Goal: Information Seeking & Learning: Learn about a topic

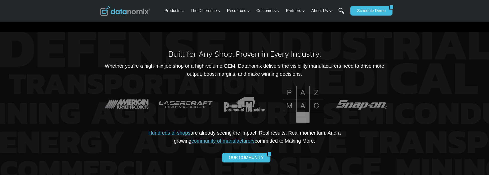
scroll to position [969, 0]
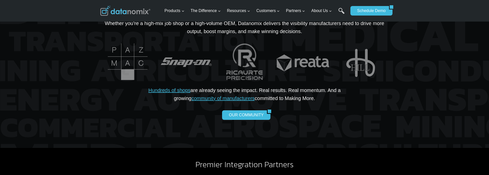
click at [312, 110] on div "OUR COMMUNITY" at bounding box center [244, 115] width 225 height 10
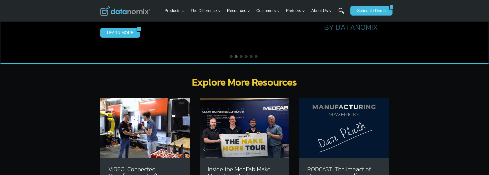
scroll to position [1437, 0]
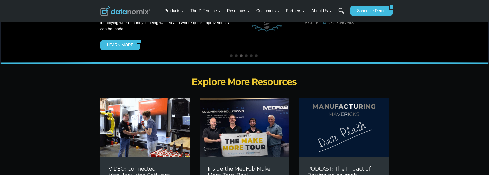
click at [331, 126] on img at bounding box center [343, 127] width 89 height 60
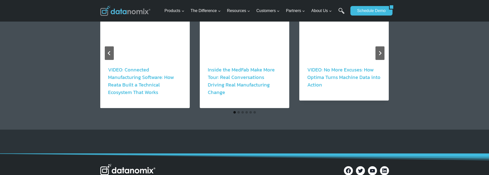
scroll to position [501, 0]
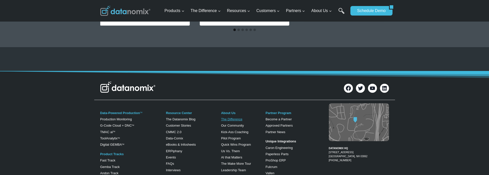
click at [228, 117] on link "The Difference" at bounding box center [231, 119] width 21 height 4
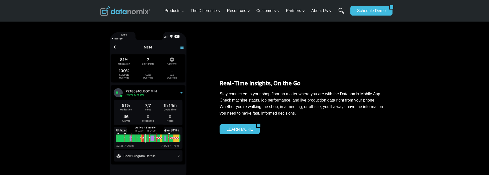
scroll to position [802, 0]
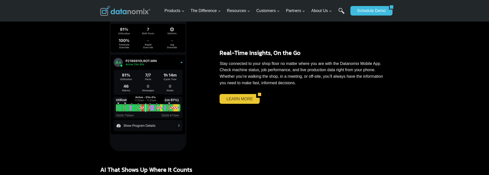
click at [229, 98] on link "LEARN MORE" at bounding box center [238, 99] width 37 height 10
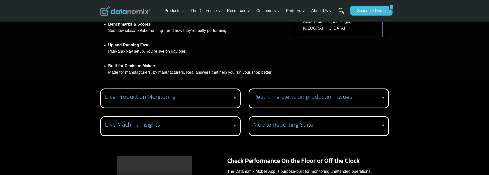
scroll to position [301, 0]
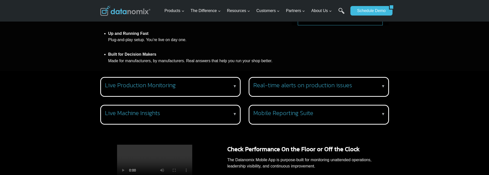
click at [273, 115] on h3 "Mobile Reporting Suite" at bounding box center [317, 113] width 129 height 7
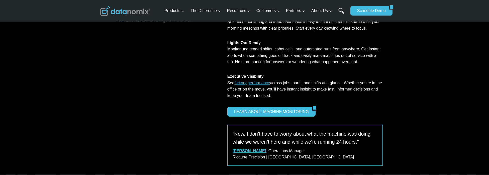
scroll to position [535, 0]
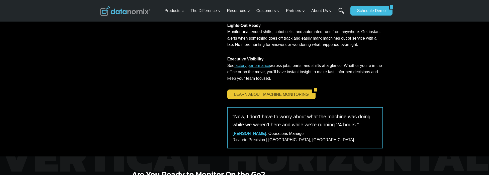
click at [286, 99] on link "LEARN ABOUT MACHINE MONITORING" at bounding box center [269, 94] width 85 height 10
